Goal: Information Seeking & Learning: Learn about a topic

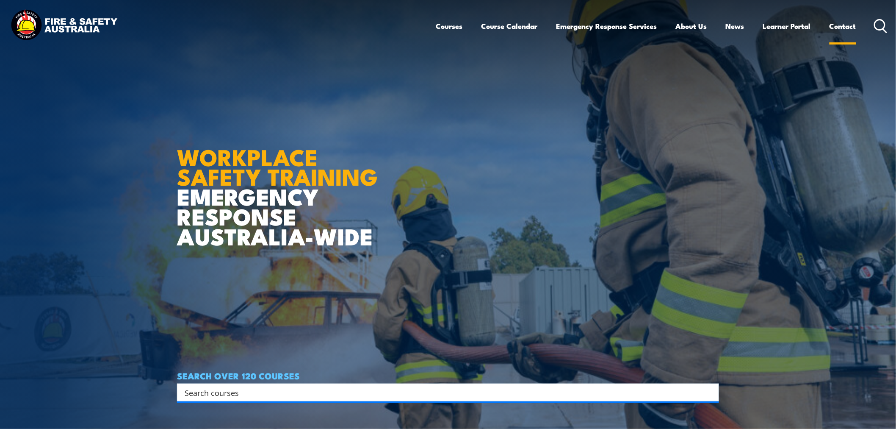
click at [847, 24] on link "Contact" at bounding box center [843, 26] width 27 height 22
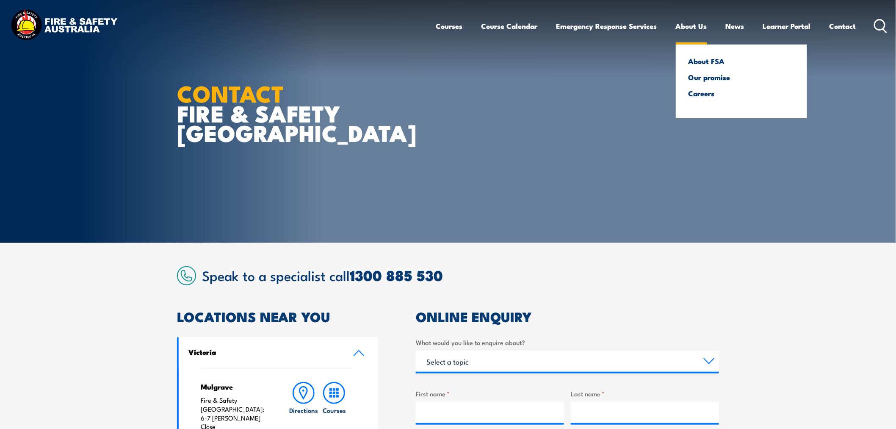
click at [691, 24] on link "About Us" at bounding box center [691, 26] width 31 height 22
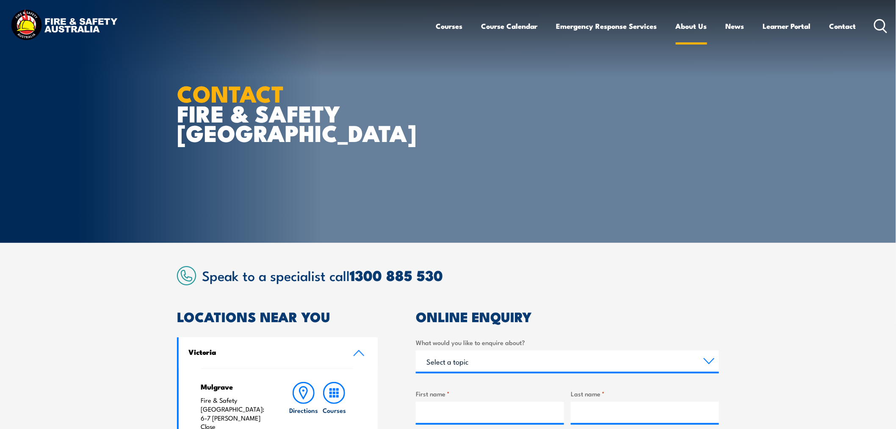
click at [689, 28] on link "About Us" at bounding box center [691, 26] width 31 height 22
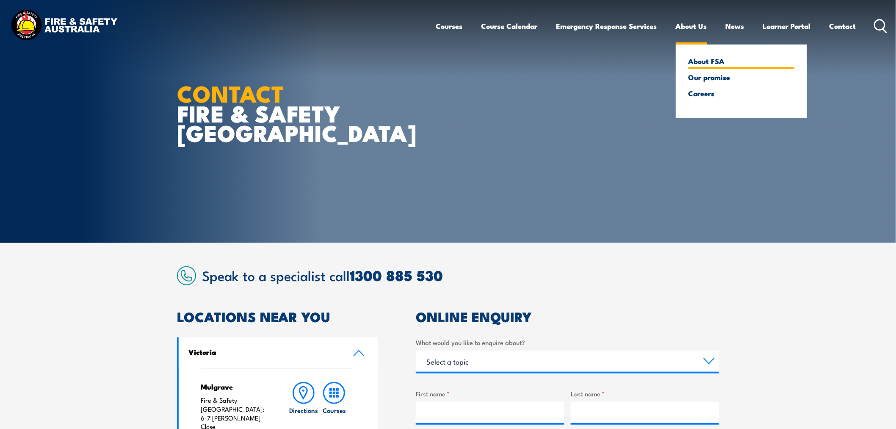
click at [708, 64] on link "About FSA" at bounding box center [742, 61] width 106 height 8
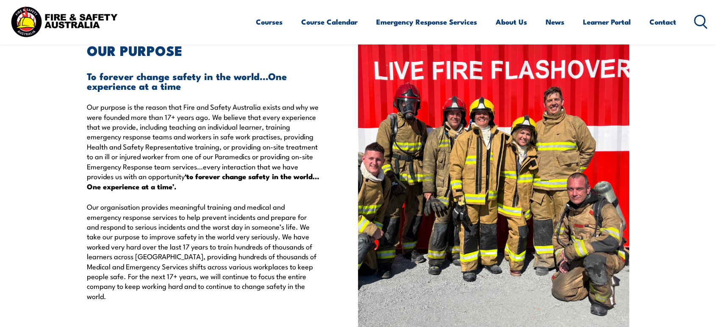
scroll to position [1599, 0]
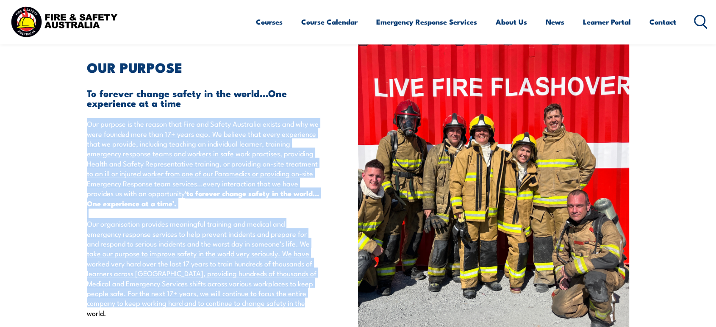
drag, startPoint x: 88, startPoint y: 121, endPoint x: 295, endPoint y: 304, distance: 275.7
click at [295, 304] on p "Our purpose is the reason that Fire and Safety Australia exists and why we were…" at bounding box center [203, 217] width 232 height 199
copy p "Lor ipsumdo si ame consec adip Elit sed Doeius Temporinc utlabo etd mag al enim…"
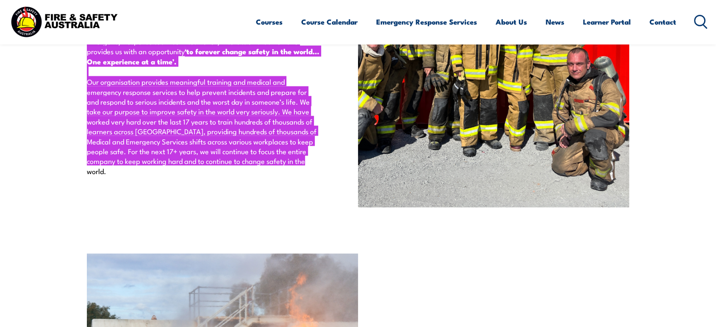
scroll to position [1976, 0]
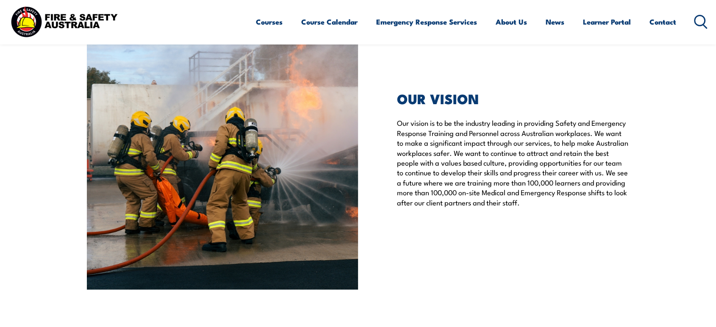
click at [396, 113] on div "OUR VISION Our vision is to be the industry leading in providing Safety and Eme…" at bounding box center [493, 154] width 271 height 271
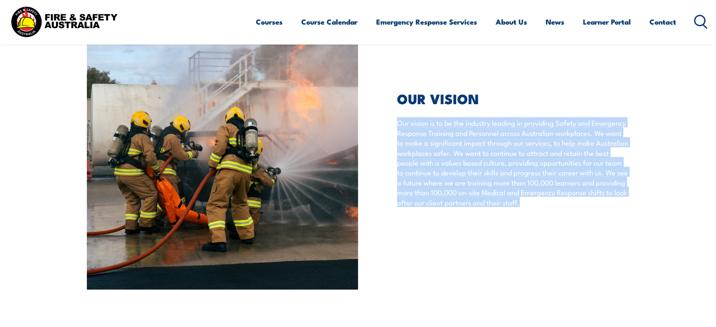
drag, startPoint x: 397, startPoint y: 112, endPoint x: 579, endPoint y: 189, distance: 197.6
click at [579, 189] on p "Our vision is to be the industry leading in providing Safety and Emergency Resp…" at bounding box center [513, 162] width 232 height 89
copy p "Our vision is to be the industry leading in providing Safety and Emergency Resp…"
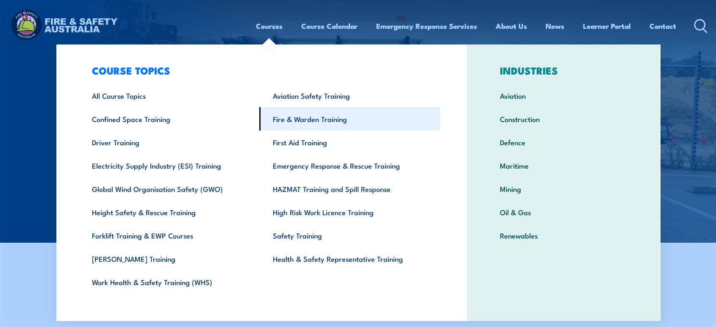
scroll to position [11, 0]
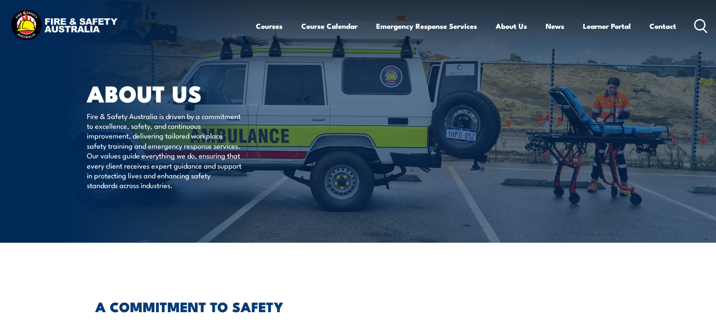
click at [21, 14] on img at bounding box center [63, 26] width 111 height 36
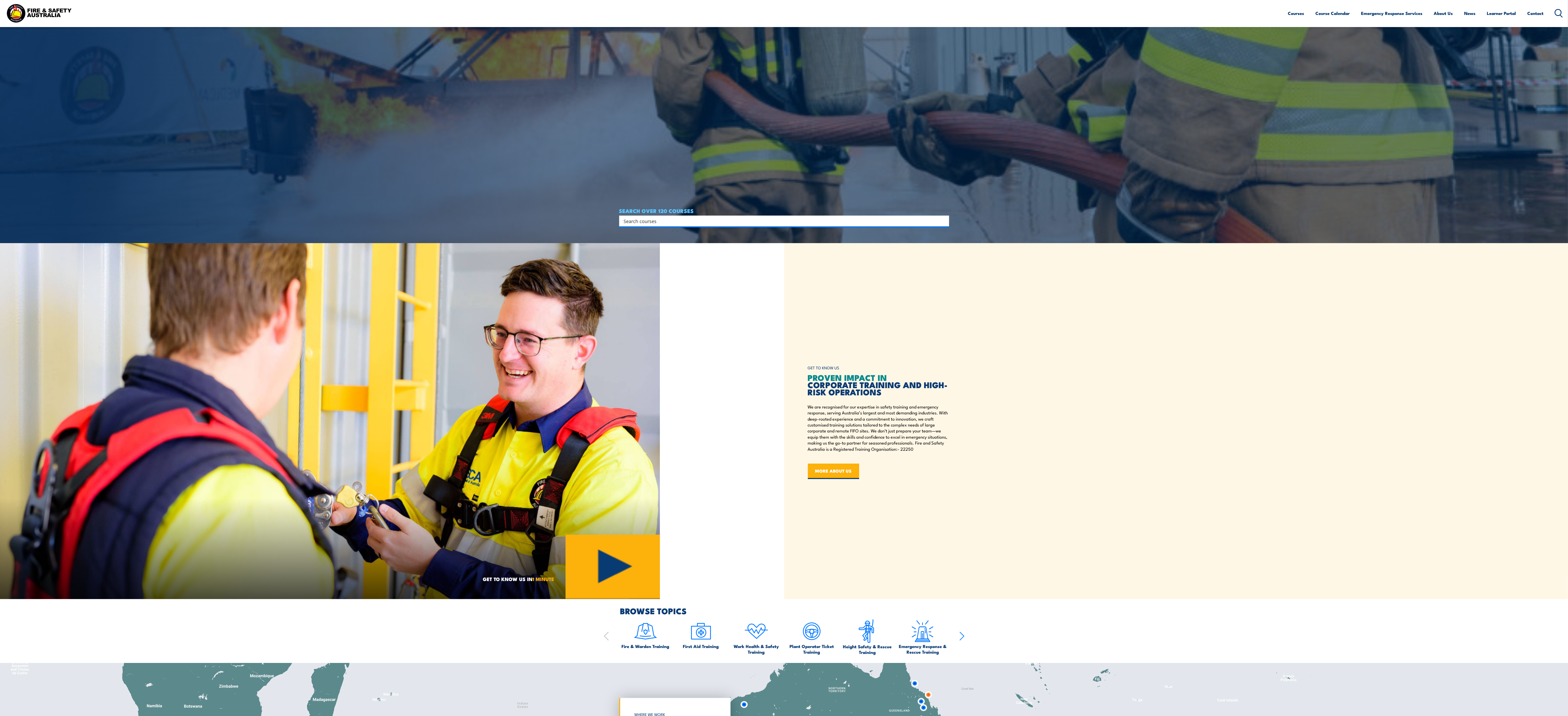
scroll to position [782, 0]
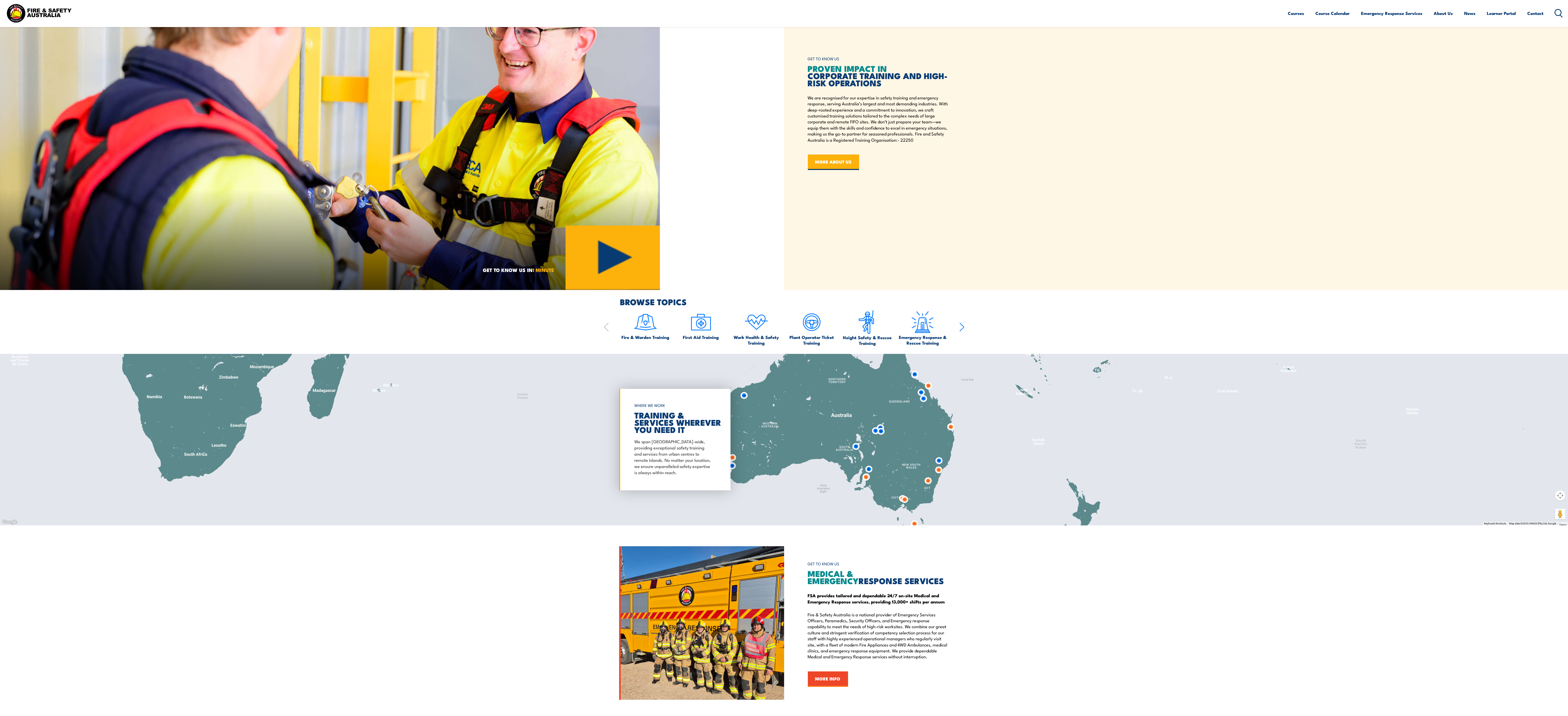
click at [435, 198] on div at bounding box center [784, 440] width 1568 height 172
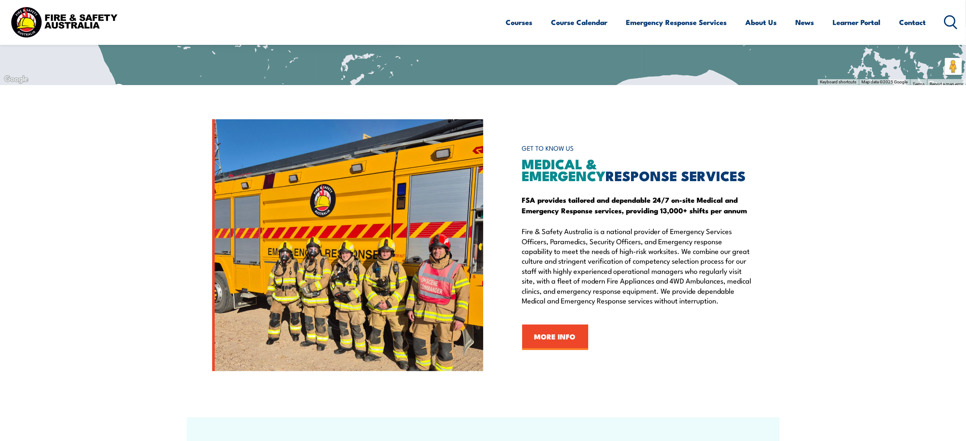
scroll to position [1004, 0]
click at [715, 144] on section "GET TO KNOW US MEDICAL & EMERGENCY RESPONSE SERVICES FSA provides tailored and …" at bounding box center [483, 245] width 966 height 252
click at [669, 141] on h6 "GET TO KNOW US" at bounding box center [638, 148] width 232 height 16
